Goal: Task Accomplishment & Management: Use online tool/utility

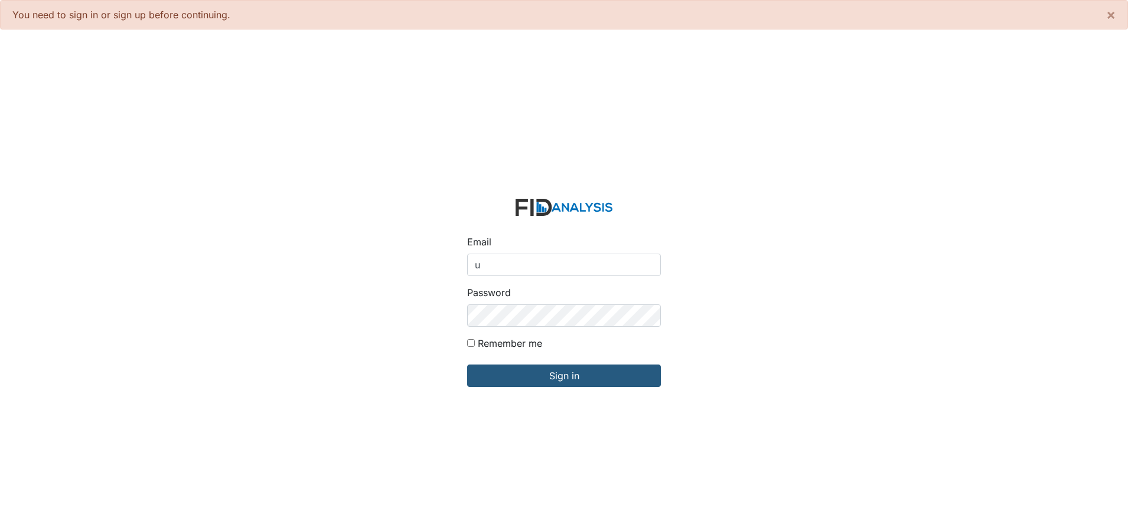
type input "[EMAIL_ADDRESS][DOMAIN_NAME]"
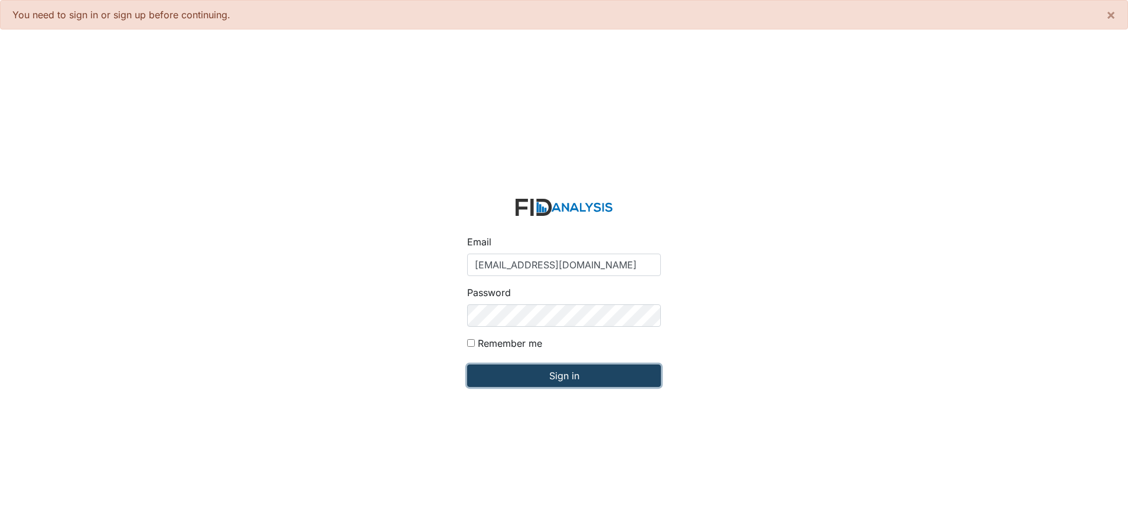
click at [559, 375] on input "Sign in" at bounding box center [564, 376] width 194 height 22
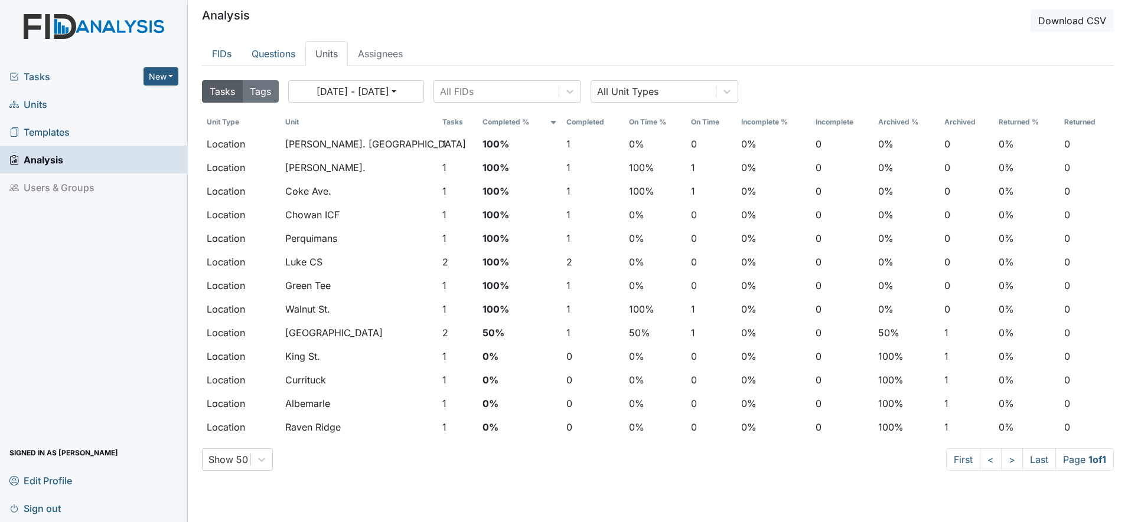
click at [31, 106] on span "Units" at bounding box center [28, 104] width 38 height 18
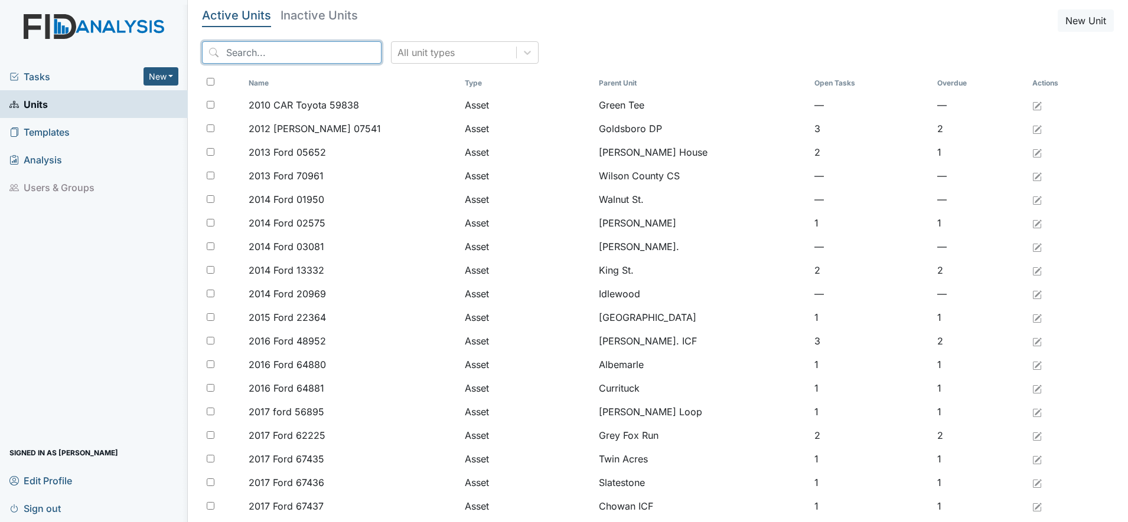
click at [253, 61] on input "search" at bounding box center [291, 52] width 179 height 22
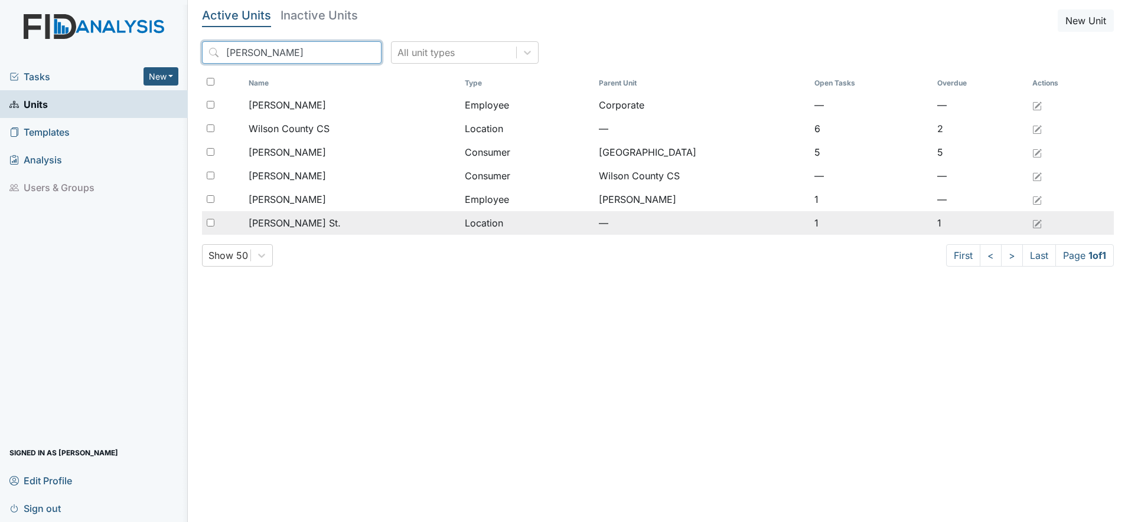
type input "wilson"
click at [280, 224] on span "[PERSON_NAME] St." at bounding box center [295, 223] width 92 height 14
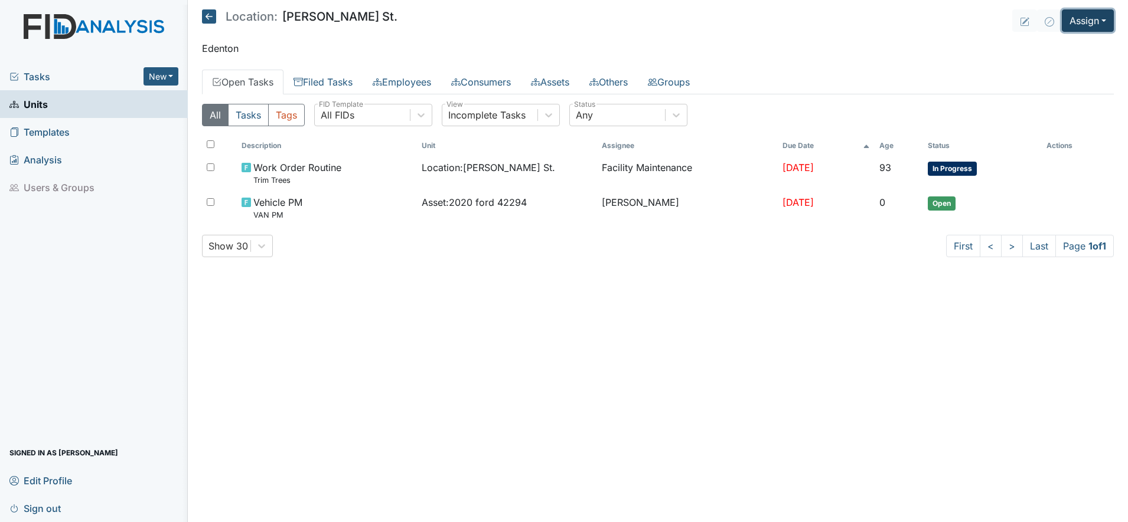
click at [1073, 25] on button "Assign" at bounding box center [1087, 20] width 52 height 22
click at [1060, 64] on link "Assign Inspection" at bounding box center [1059, 66] width 106 height 19
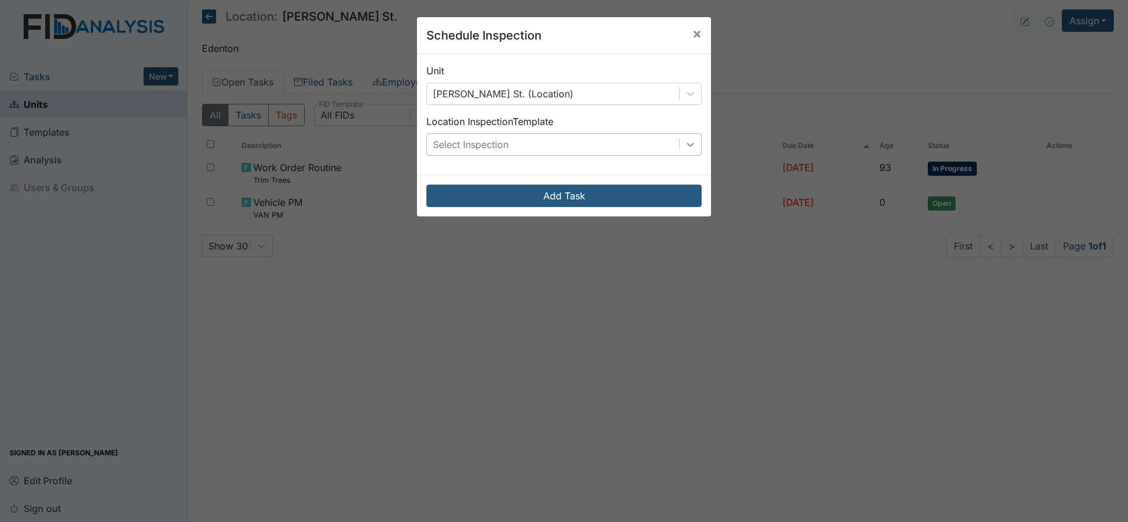
click at [684, 143] on icon at bounding box center [690, 145] width 12 height 12
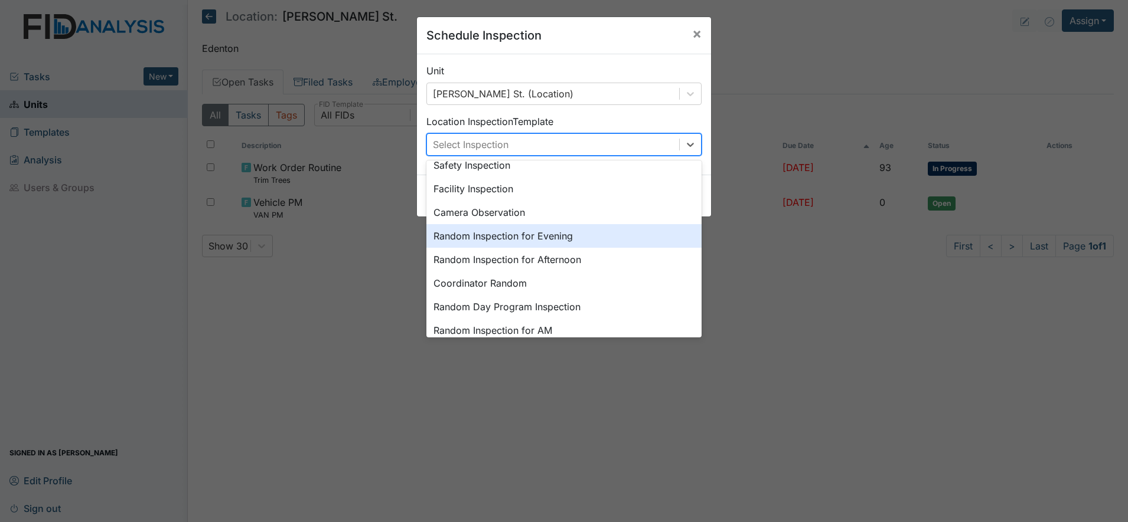
scroll to position [148, 0]
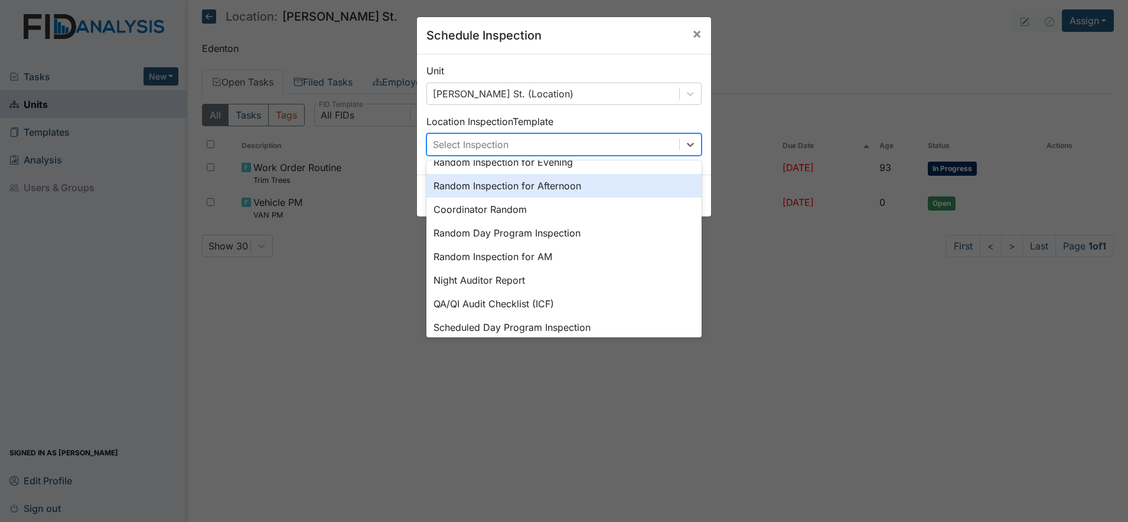
click at [553, 185] on div "Random Inspection for Afternoon" at bounding box center [563, 186] width 275 height 24
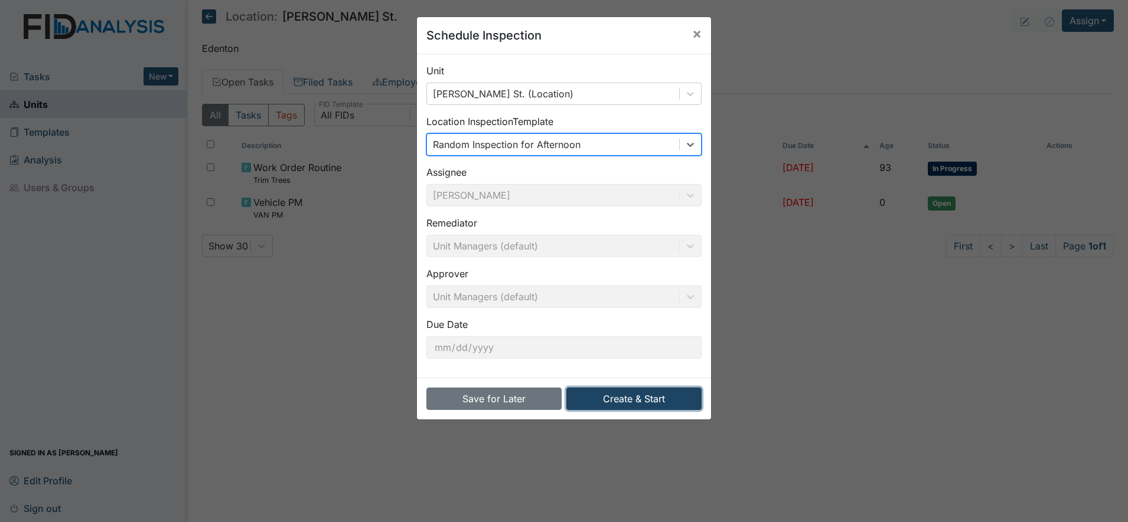
click at [631, 388] on button "Create & Start" at bounding box center [633, 399] width 135 height 22
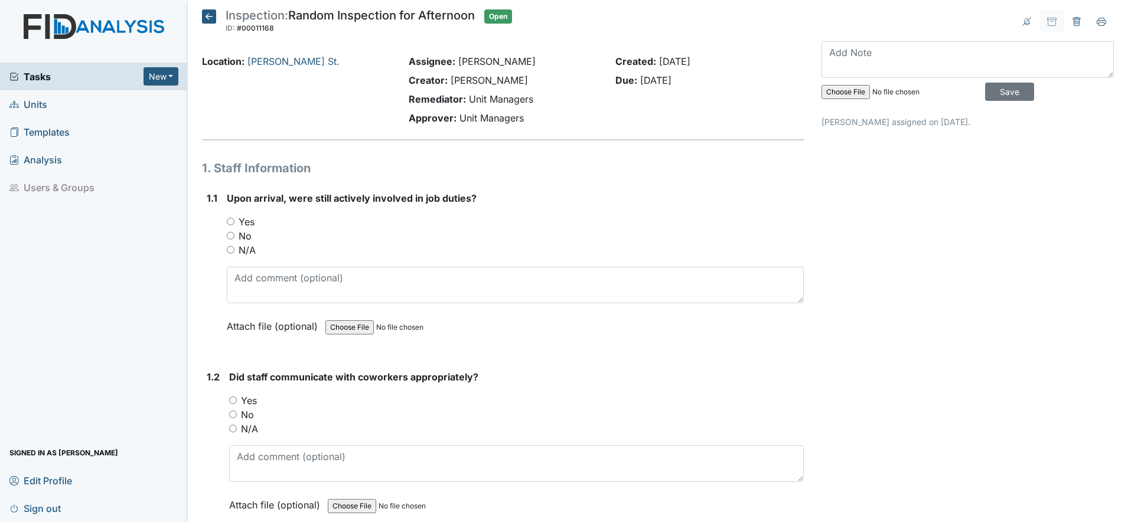
click at [233, 219] on input "Yes" at bounding box center [231, 222] width 8 height 8
radio input "true"
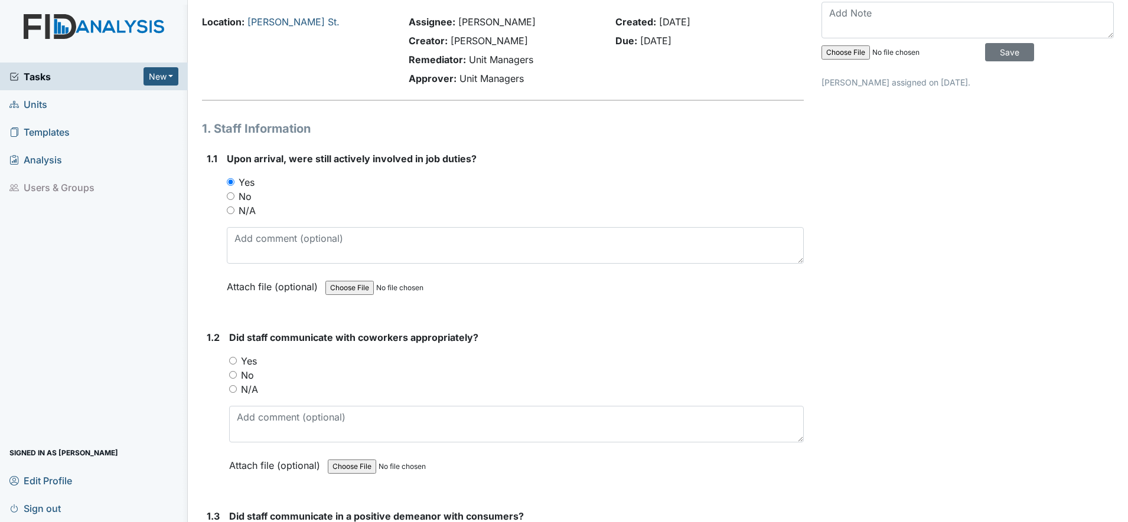
scroll to position [74, 0]
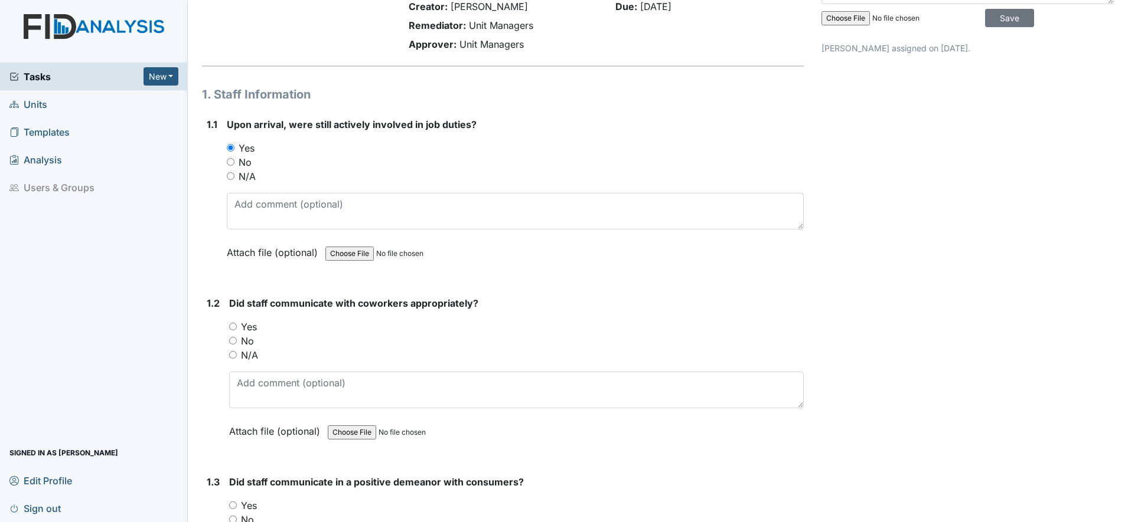
click at [234, 325] on input "Yes" at bounding box center [233, 327] width 8 height 8
radio input "true"
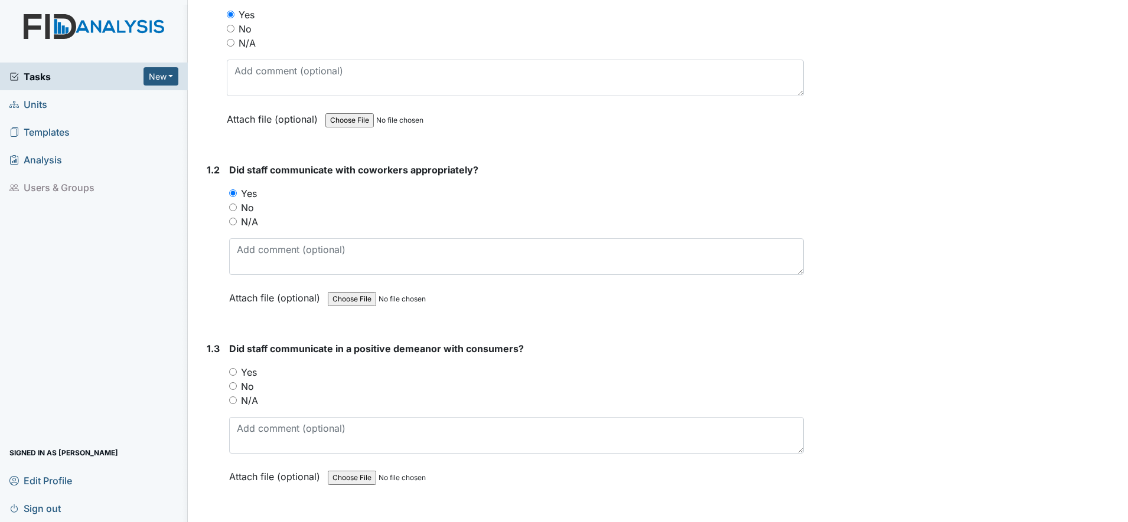
scroll to position [221, 0]
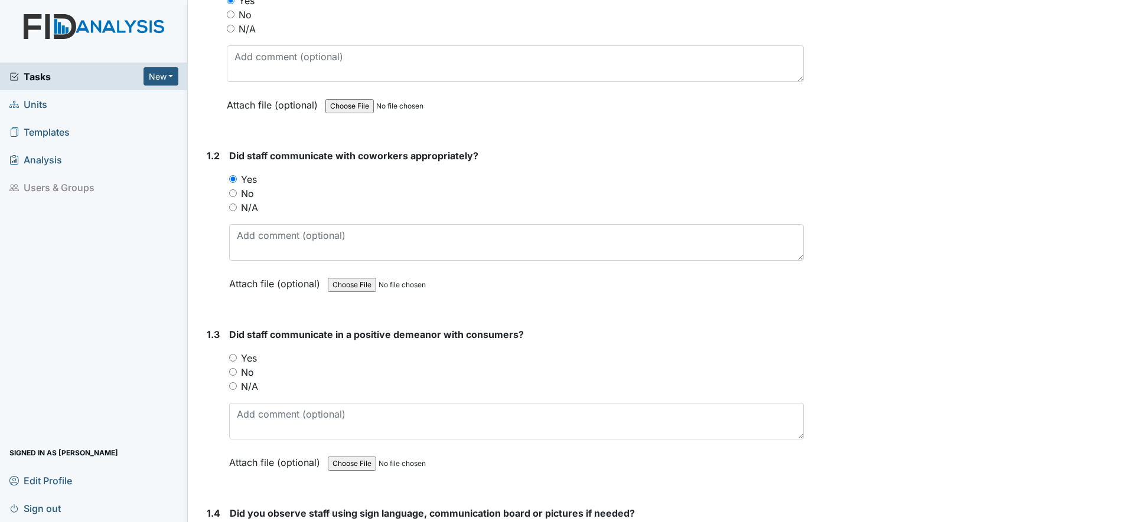
click at [231, 358] on input "Yes" at bounding box center [233, 358] width 8 height 8
radio input "true"
